Goal: Transaction & Acquisition: Purchase product/service

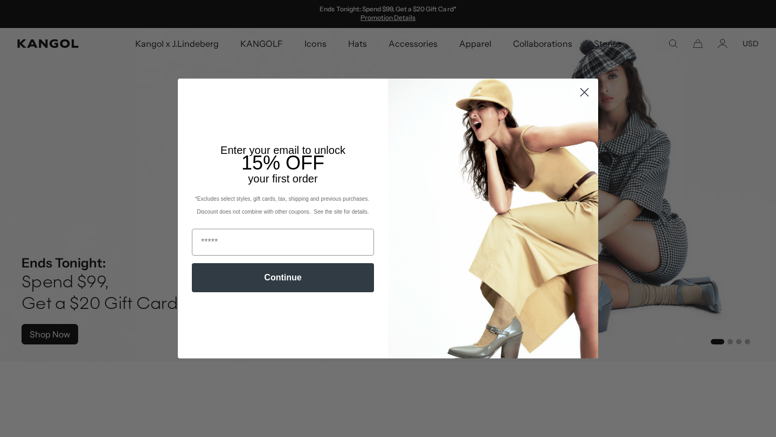
scroll to position [0, 222]
click at [584, 92] on icon "Close dialog" at bounding box center [585, 92] width 8 height 8
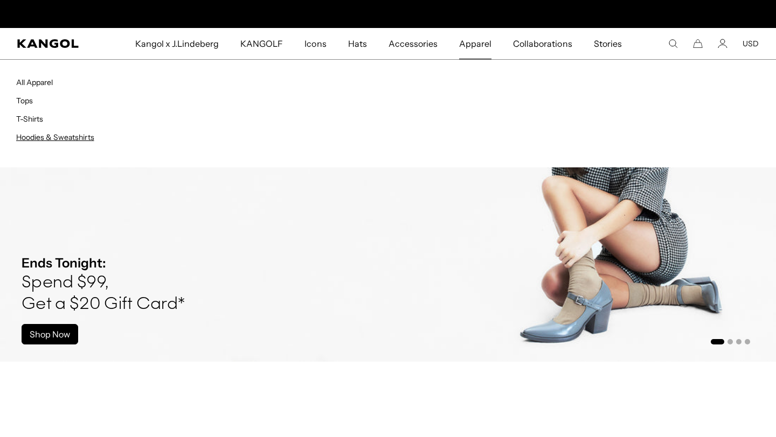
scroll to position [0, 0]
click at [93, 140] on link "Hoodies & Sweatshirts" at bounding box center [55, 138] width 78 height 10
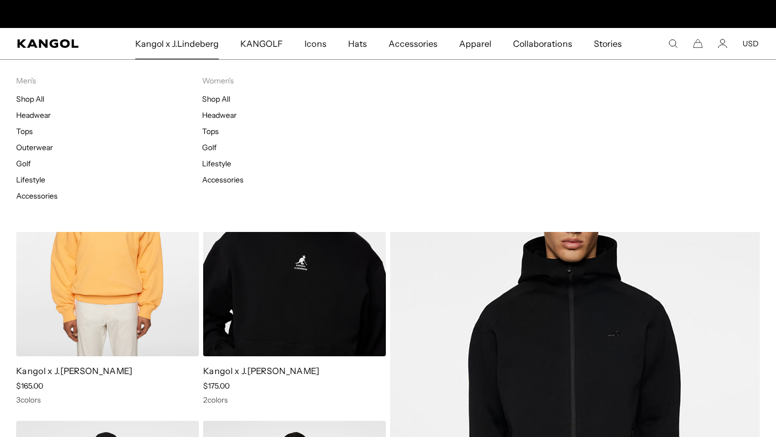
scroll to position [0, 222]
click at [227, 98] on link "Shop All" at bounding box center [216, 99] width 28 height 10
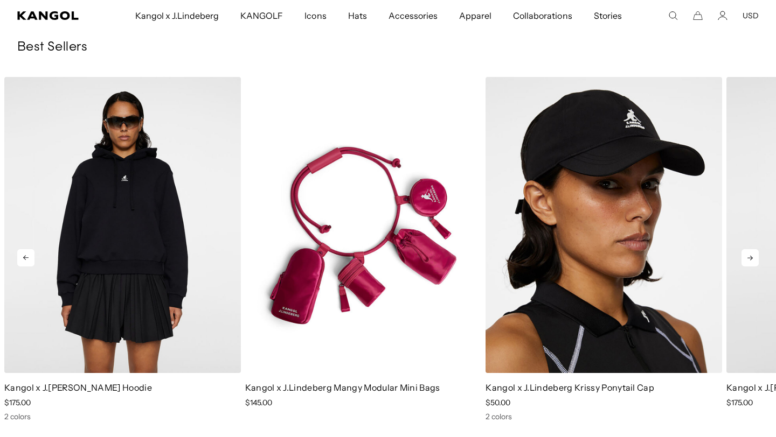
scroll to position [1053, 0]
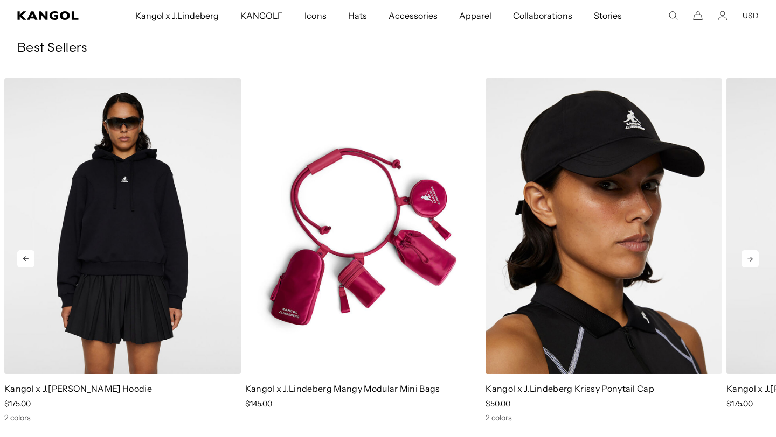
click at [753, 256] on icon at bounding box center [749, 259] width 17 height 17
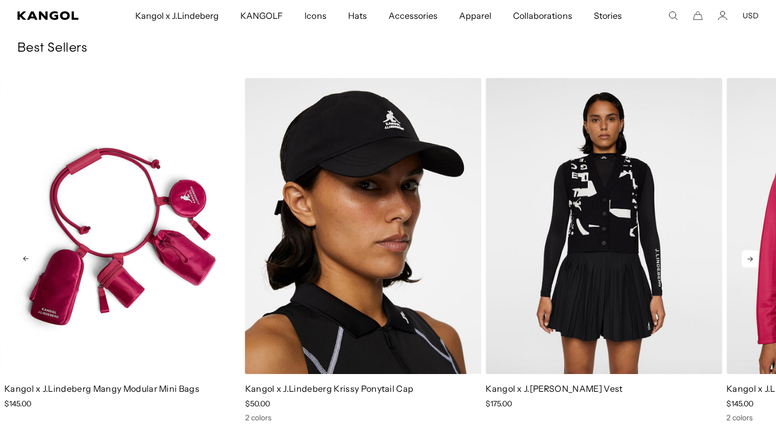
scroll to position [0, 222]
click at [751, 261] on icon at bounding box center [749, 259] width 5 height 5
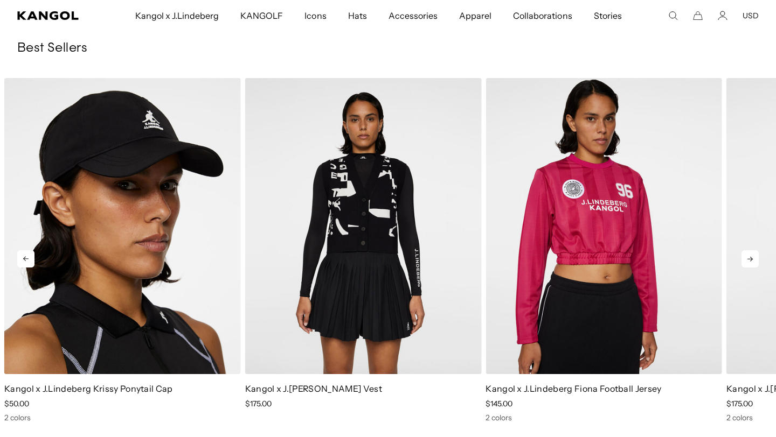
click at [751, 261] on icon at bounding box center [749, 259] width 5 height 5
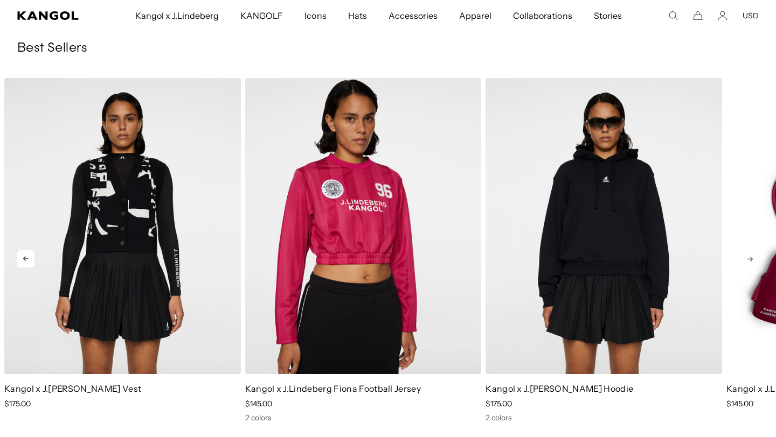
click at [751, 261] on icon at bounding box center [749, 259] width 5 height 5
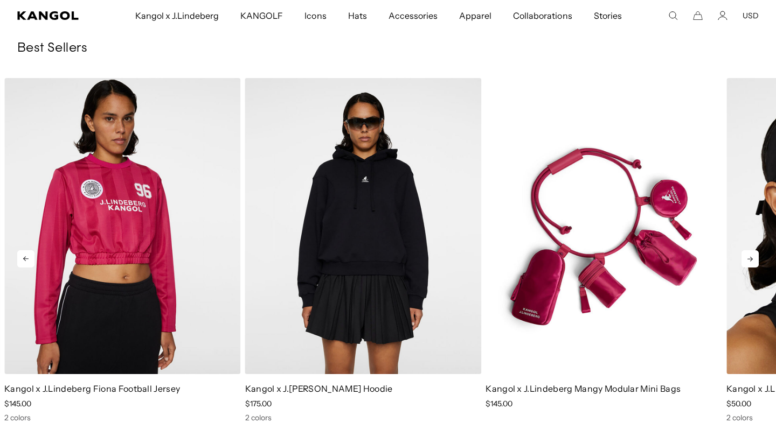
click at [751, 261] on icon at bounding box center [749, 259] width 5 height 5
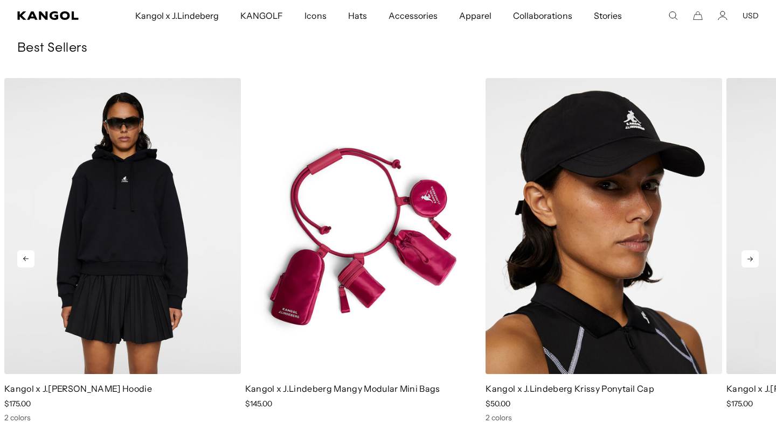
scroll to position [0, 0]
click at [751, 261] on icon at bounding box center [749, 259] width 5 height 5
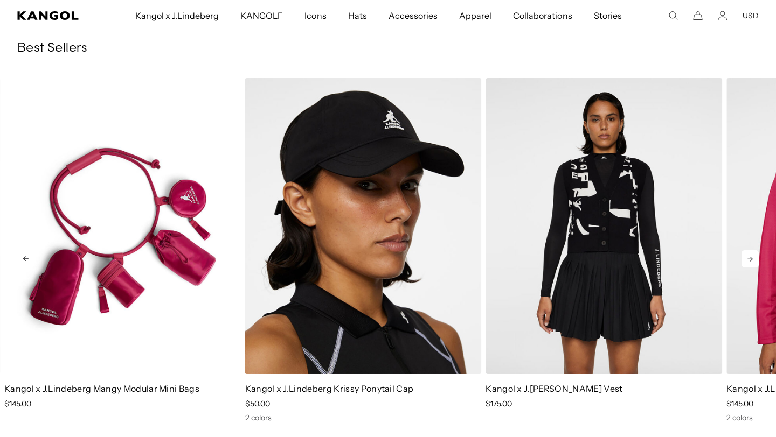
click at [751, 261] on icon at bounding box center [749, 259] width 5 height 5
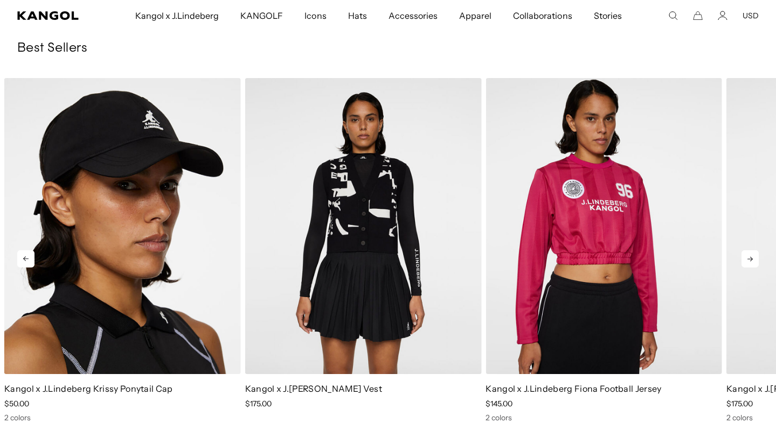
click at [751, 261] on icon at bounding box center [749, 259] width 5 height 5
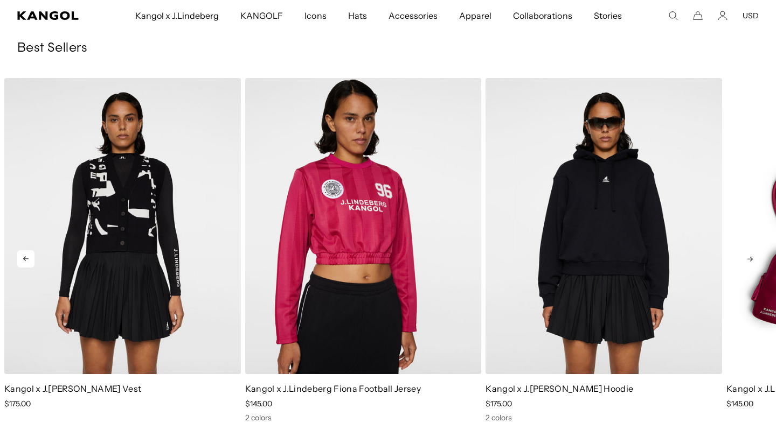
scroll to position [0, 222]
click at [747, 260] on icon at bounding box center [749, 259] width 17 height 17
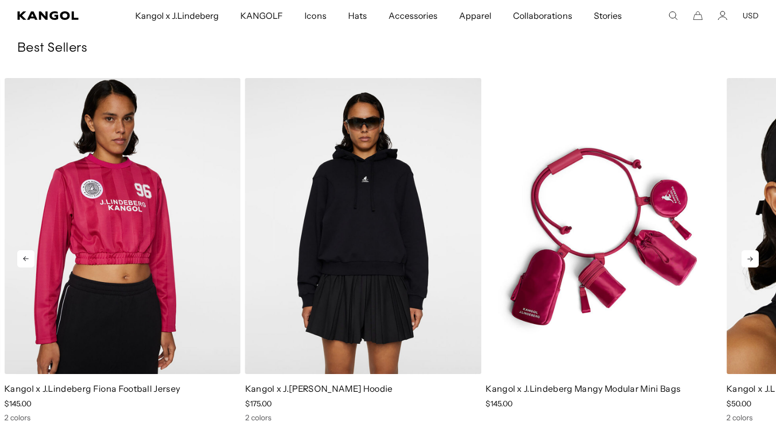
click at [747, 260] on icon at bounding box center [749, 259] width 17 height 17
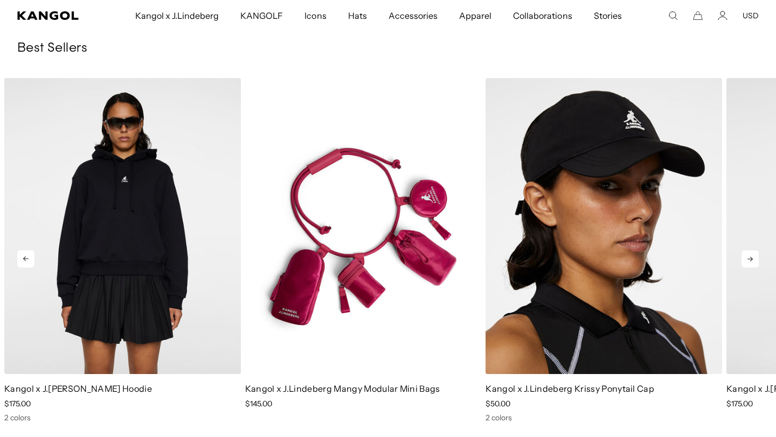
scroll to position [0, 0]
click at [747, 260] on icon at bounding box center [749, 259] width 17 height 17
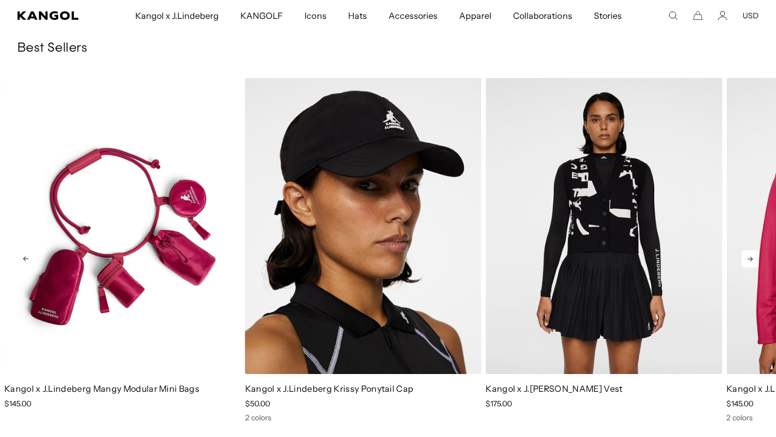
click at [747, 260] on icon at bounding box center [749, 259] width 17 height 17
